Goal: Check status: Check status

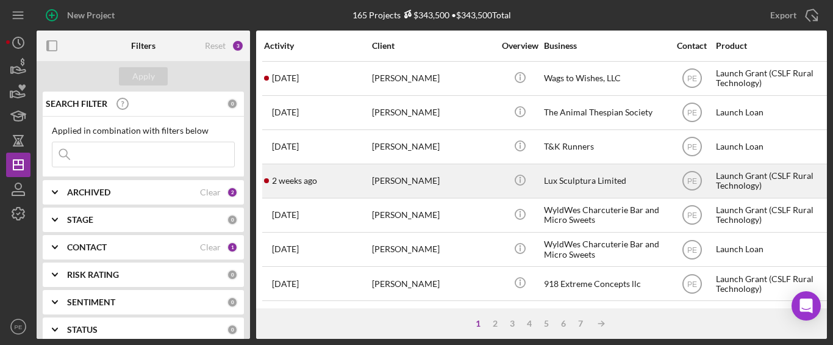
click at [471, 176] on div "[PERSON_NAME]" at bounding box center [433, 181] width 122 height 32
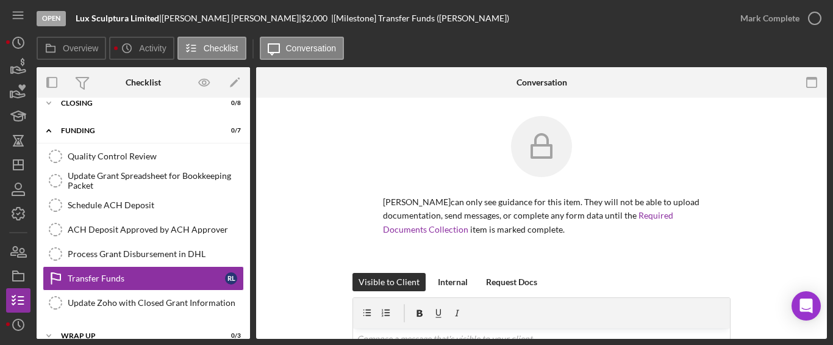
scroll to position [110, 0]
